Goal: Find contact information: Find contact information

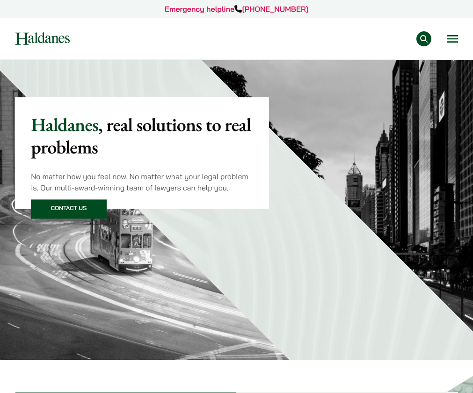
click at [452, 43] on button "Open menu" at bounding box center [452, 38] width 11 height 7
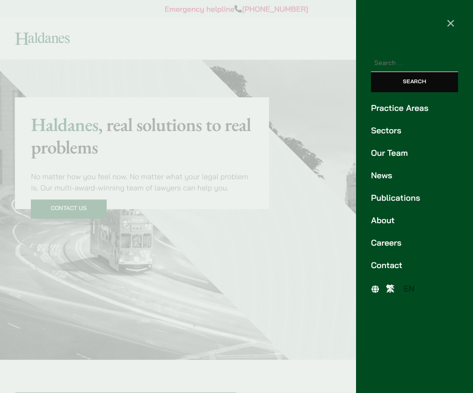
click at [412, 159] on link "Our Team" at bounding box center [414, 153] width 87 height 13
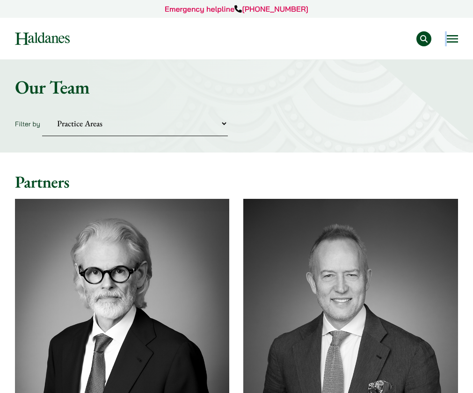
click at [448, 46] on nav "Practice Areas Antitrust and Competition Law Civil Litigation & Dispute Resolut…" at bounding box center [236, 39] width 443 height 42
click at [448, 43] on button "Open menu" at bounding box center [452, 38] width 11 height 7
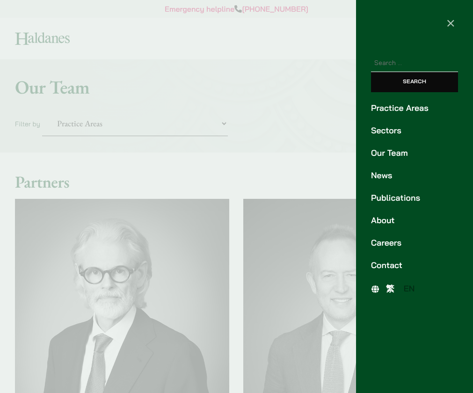
click at [399, 272] on link "Contact" at bounding box center [414, 265] width 87 height 13
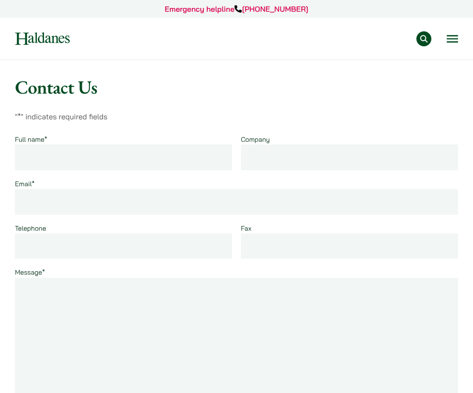
drag, startPoint x: 324, startPoint y: 278, endPoint x: 429, endPoint y: 275, distance: 104.8
copy p "[EMAIL_ADDRESS][DOMAIN_NAME]"
click at [456, 42] on div "Practice Areas Antitrust and Competition Law Civil Litigation & Dispute Resolut…" at bounding box center [236, 38] width 457 height 15
click at [450, 43] on button "Open menu" at bounding box center [452, 38] width 11 height 7
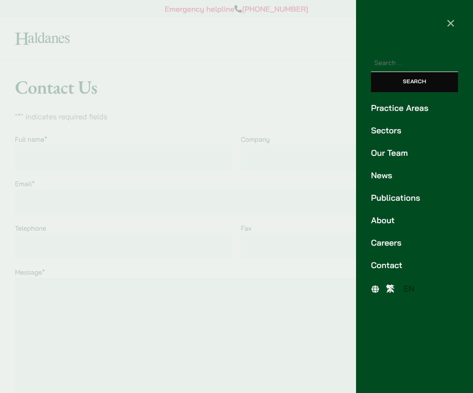
click at [387, 227] on link "About" at bounding box center [414, 220] width 87 height 13
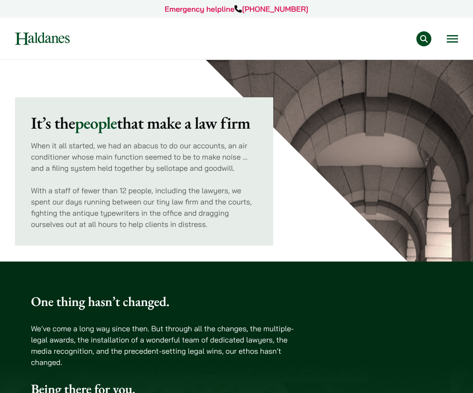
click at [456, 46] on div "Practice Areas Antitrust and Competition Law Civil Litigation & Dispute Resolut…" at bounding box center [236, 38] width 457 height 15
click at [447, 43] on button "Open menu" at bounding box center [452, 38] width 11 height 7
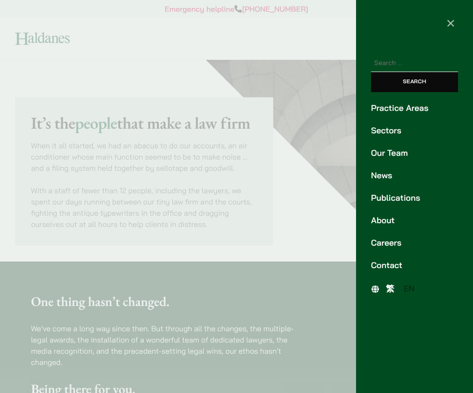
click at [398, 272] on link "Contact" at bounding box center [414, 265] width 87 height 13
